Goal: Transaction & Acquisition: Purchase product/service

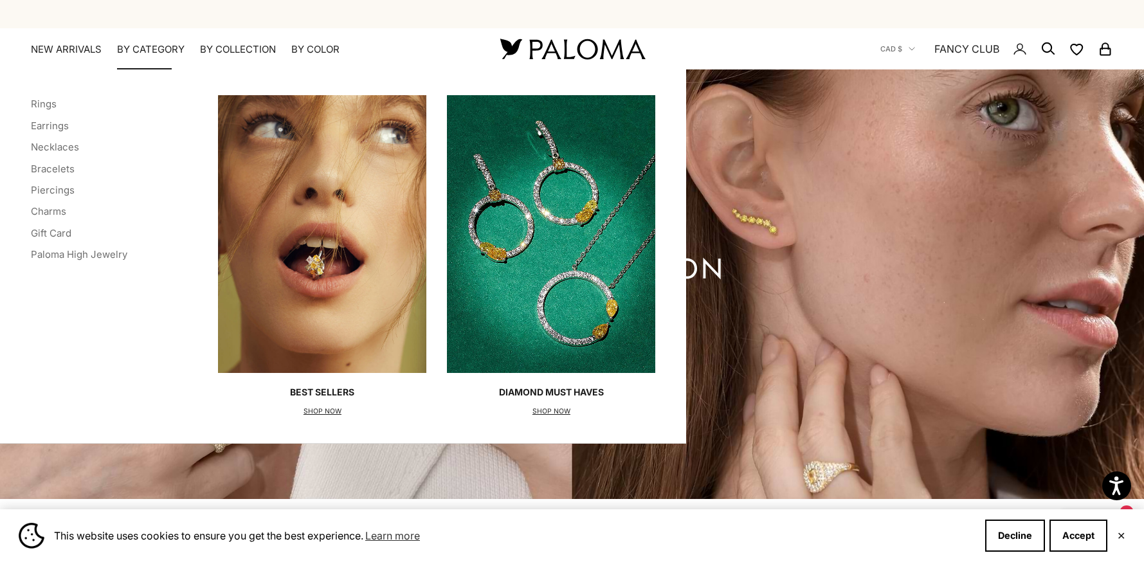
click at [25, 98] on div "Categories Rings Earrings Necklaces Bracelets Piercings Charms Gift Card Paloma…" at bounding box center [343, 256] width 686 height 374
click at [42, 102] on link "Rings" at bounding box center [44, 104] width 26 height 12
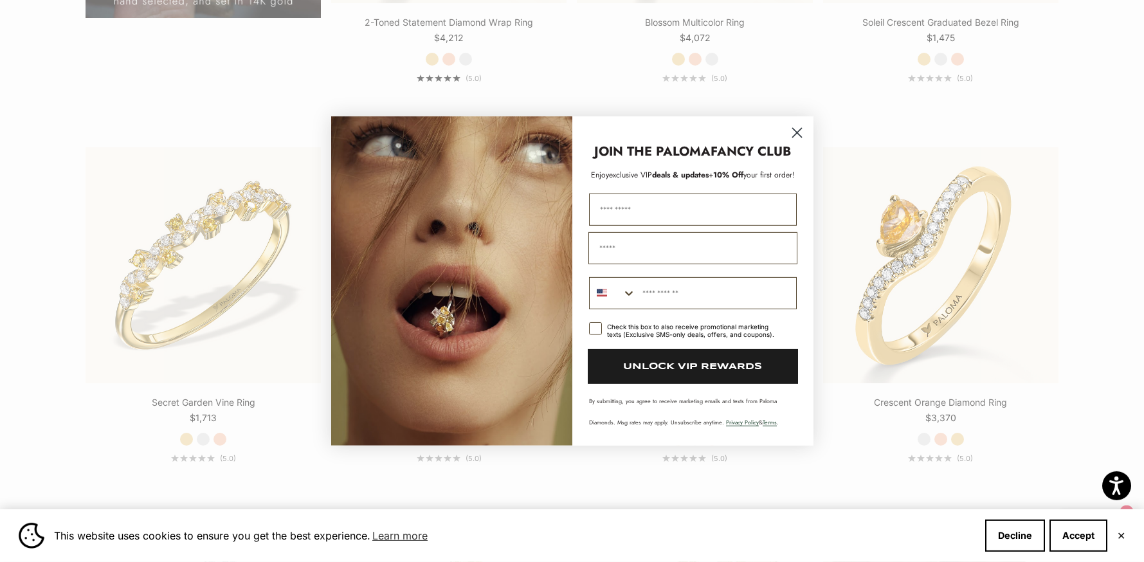
scroll to position [1431, 0]
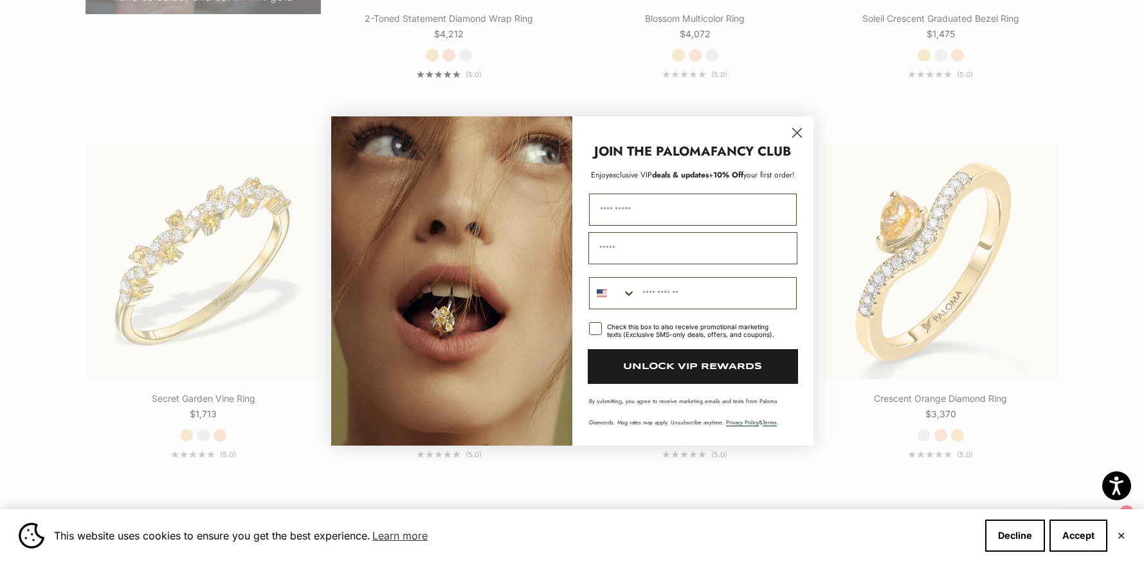
click at [797, 129] on circle "Close dialog" at bounding box center [796, 132] width 21 height 21
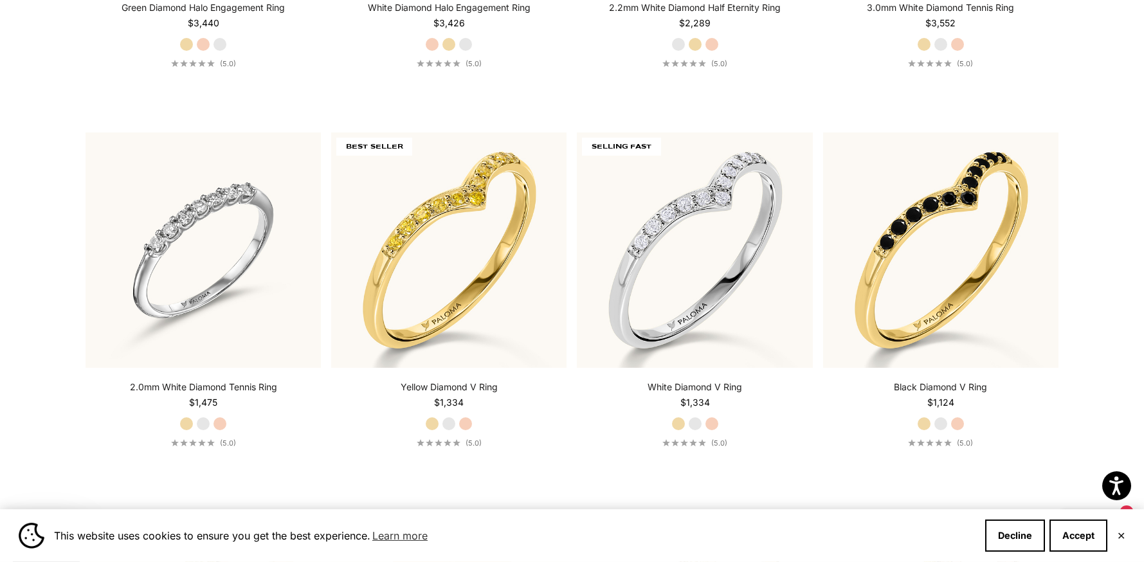
scroll to position [3345, 0]
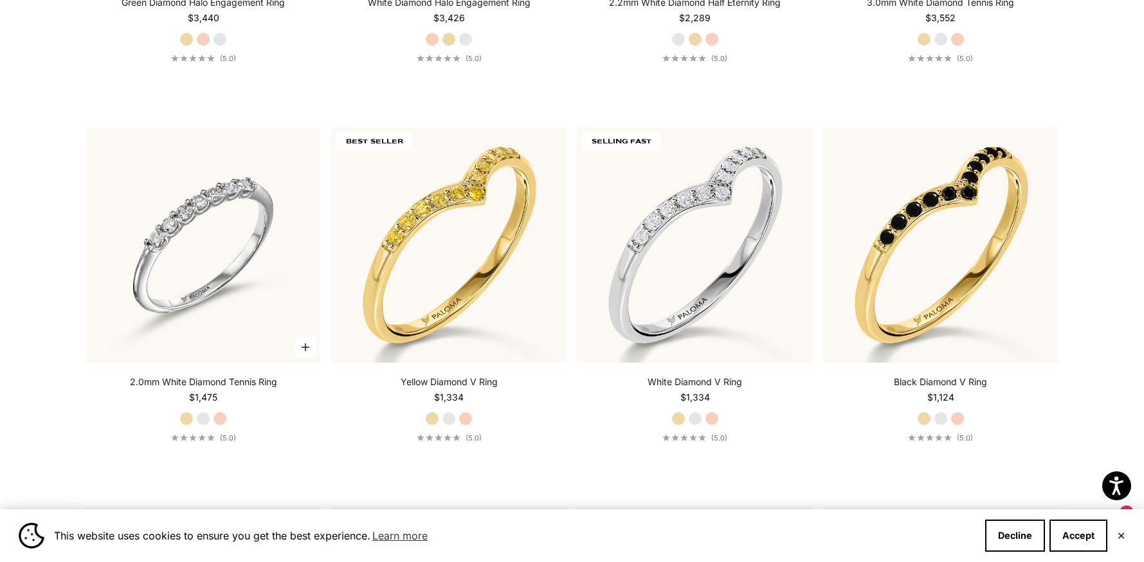
click at [204, 421] on label "White Gold" at bounding box center [203, 419] width 14 height 14
click at [218, 420] on label "Rose Gold" at bounding box center [220, 419] width 14 height 14
click at [184, 419] on label "Yellow Gold" at bounding box center [186, 419] width 14 height 14
click at [209, 418] on label "White Gold" at bounding box center [203, 419] width 14 height 14
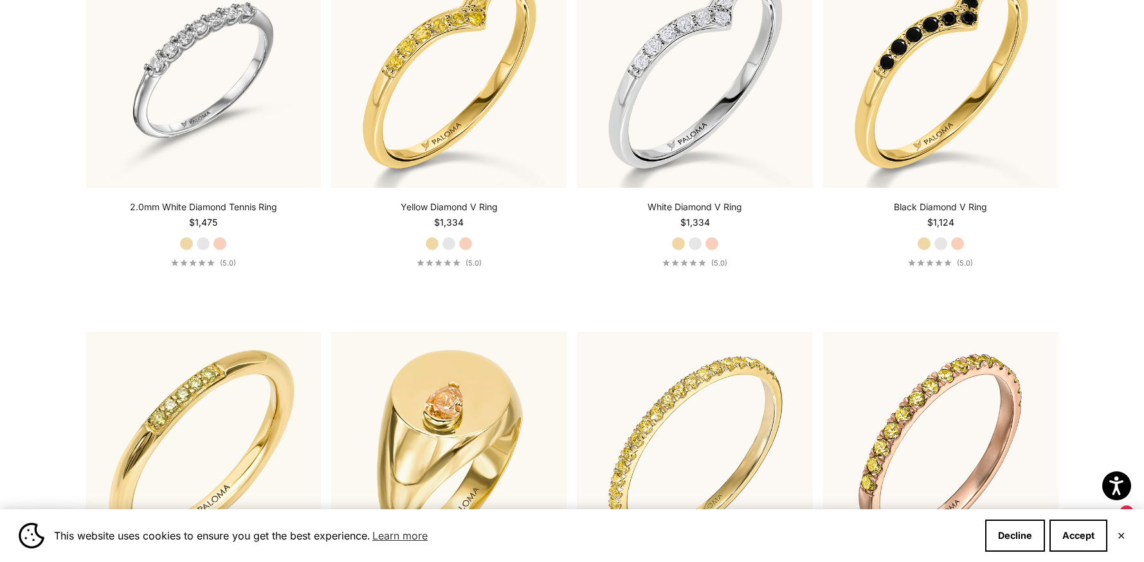
scroll to position [3396, 0]
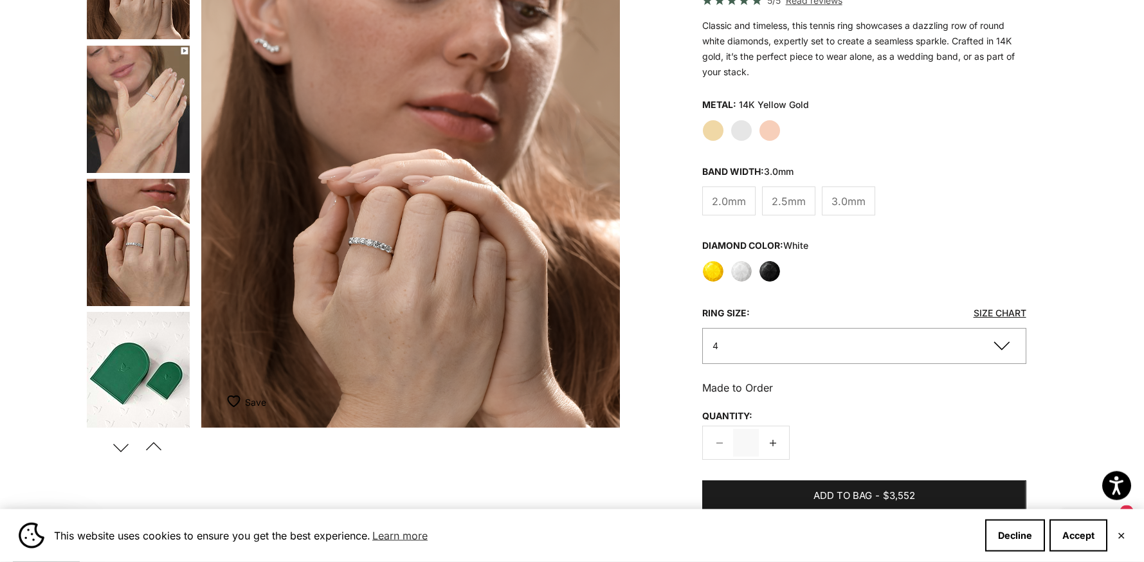
scroll to position [185, 0]
